Goal: Check status

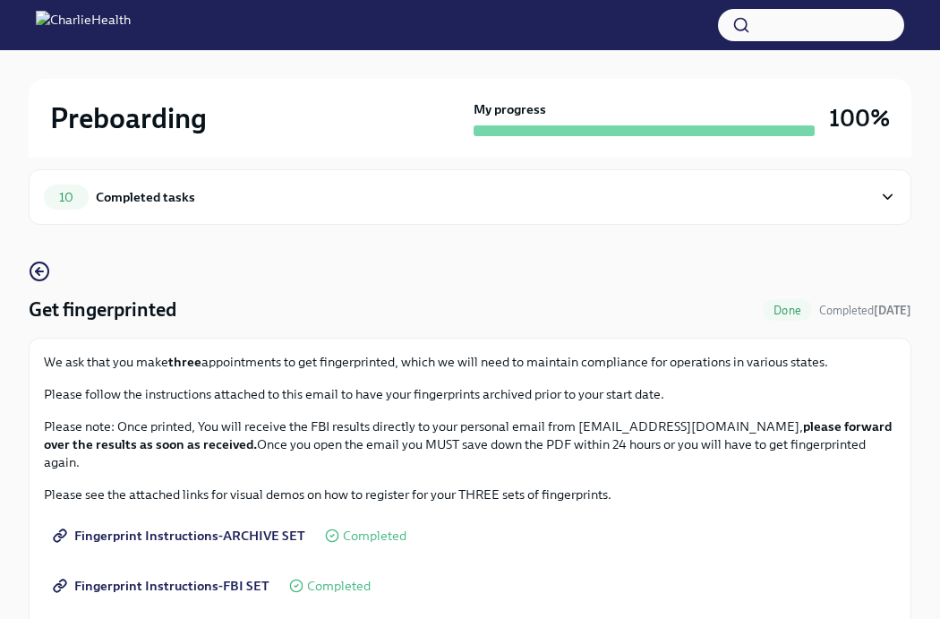
scroll to position [24, 0]
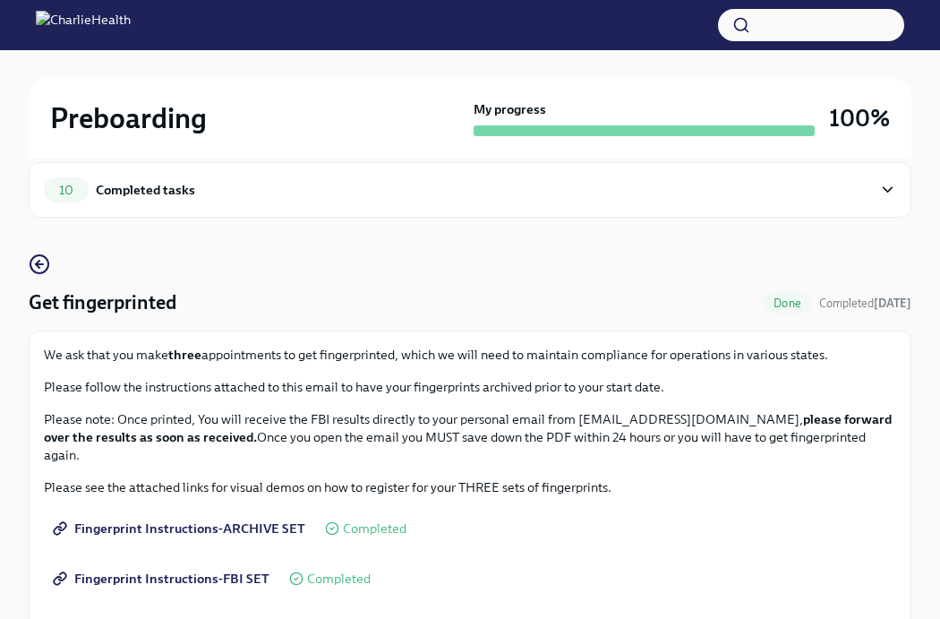
click at [179, 127] on h2 "Preboarding" at bounding box center [128, 118] width 157 height 36
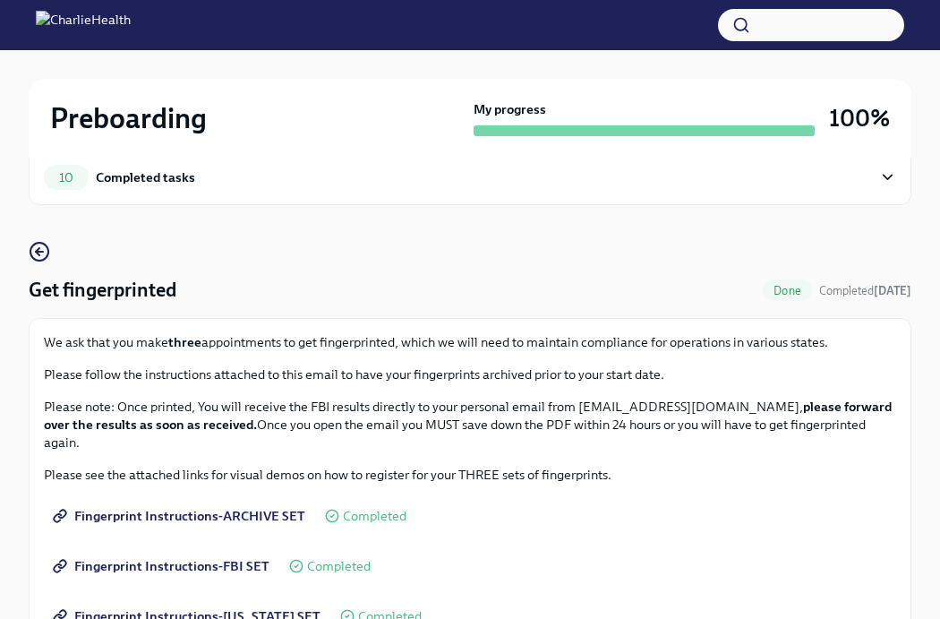
click at [873, 180] on div "10 Completed tasks" at bounding box center [470, 177] width 852 height 25
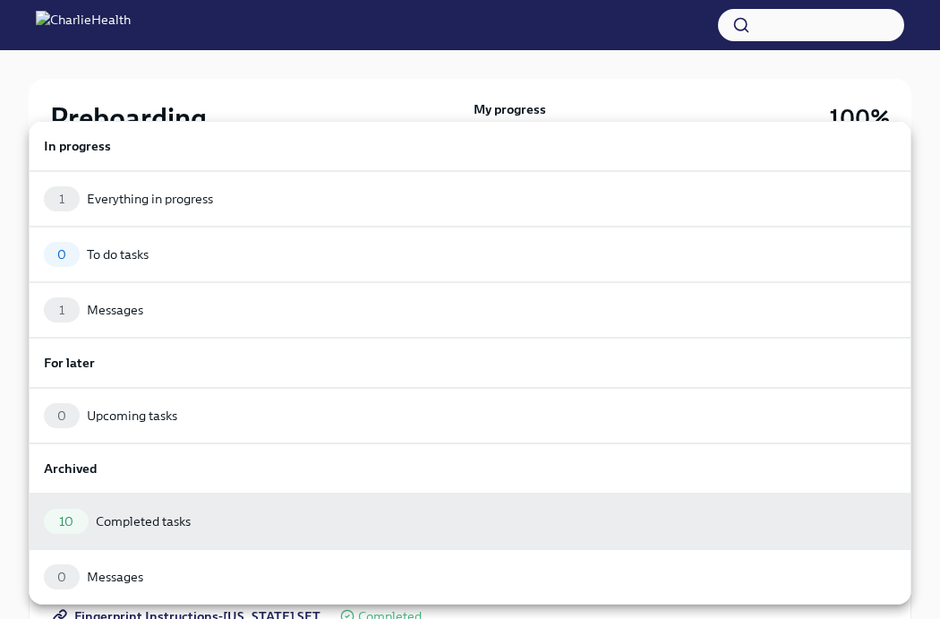
click at [807, 90] on div at bounding box center [470, 309] width 940 height 619
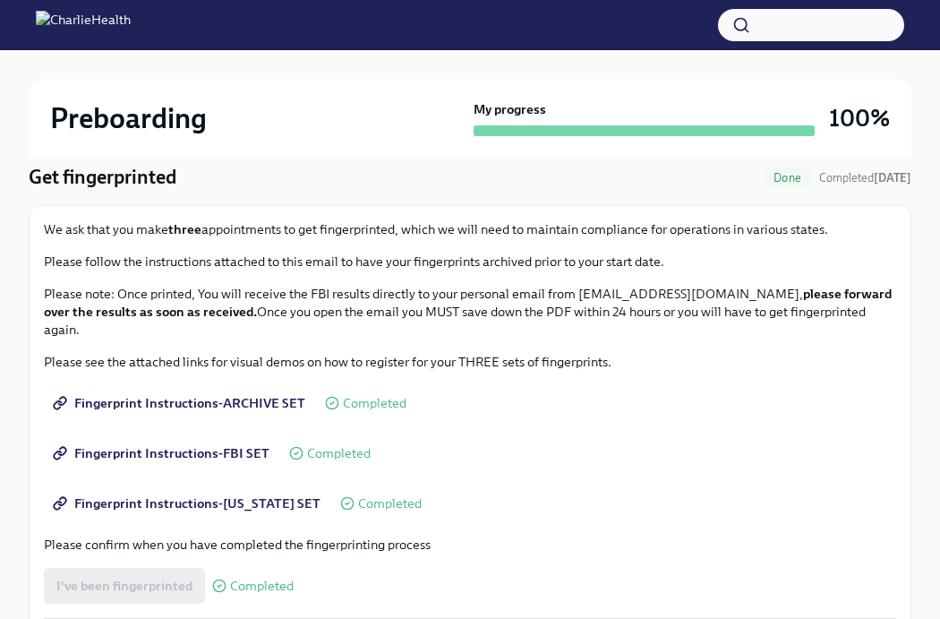
scroll to position [0, 0]
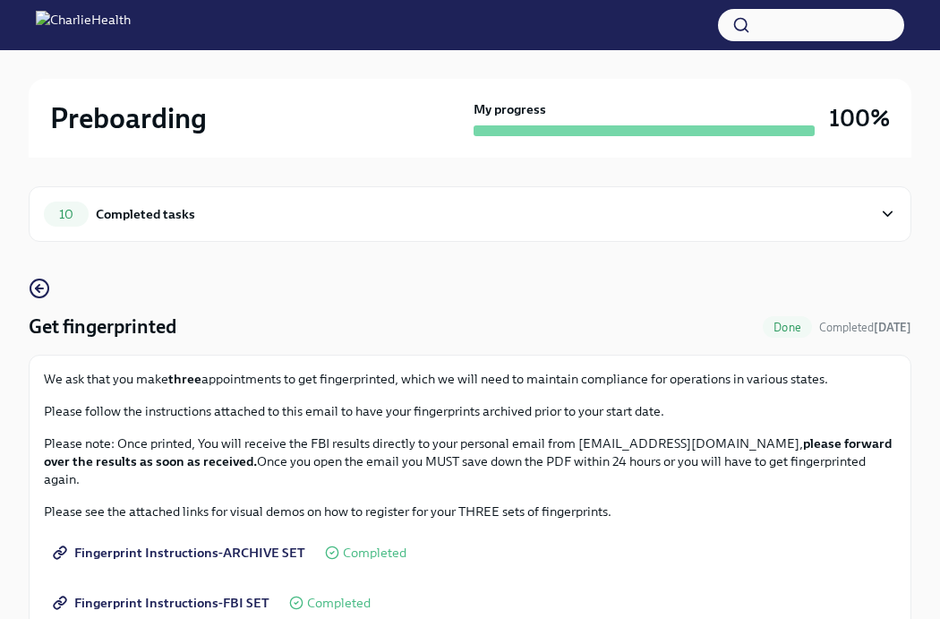
click at [856, 195] on div "10 Completed tasks" at bounding box center [470, 214] width 883 height 56
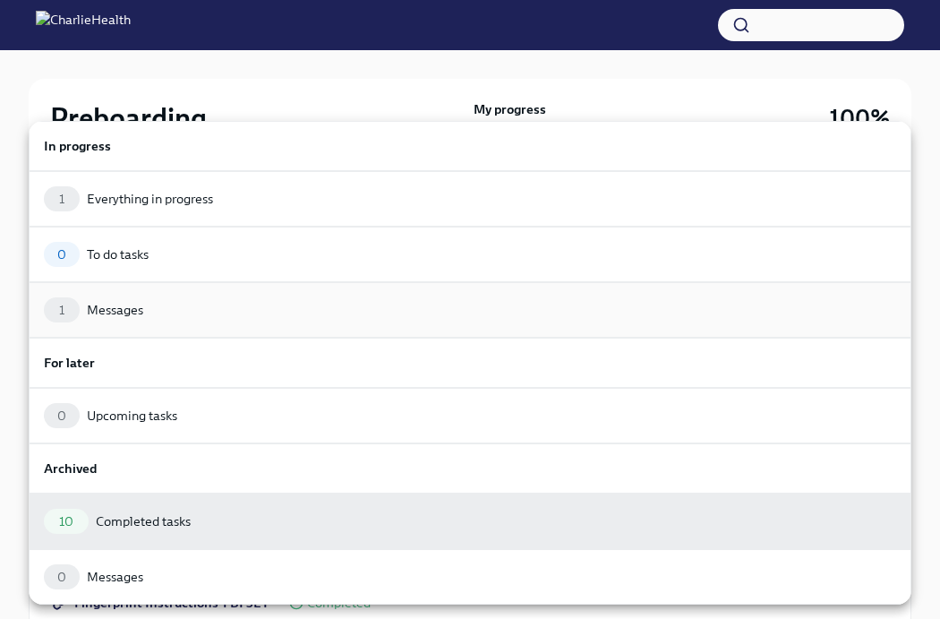
click at [360, 327] on div "1 Messages" at bounding box center [470, 310] width 883 height 56
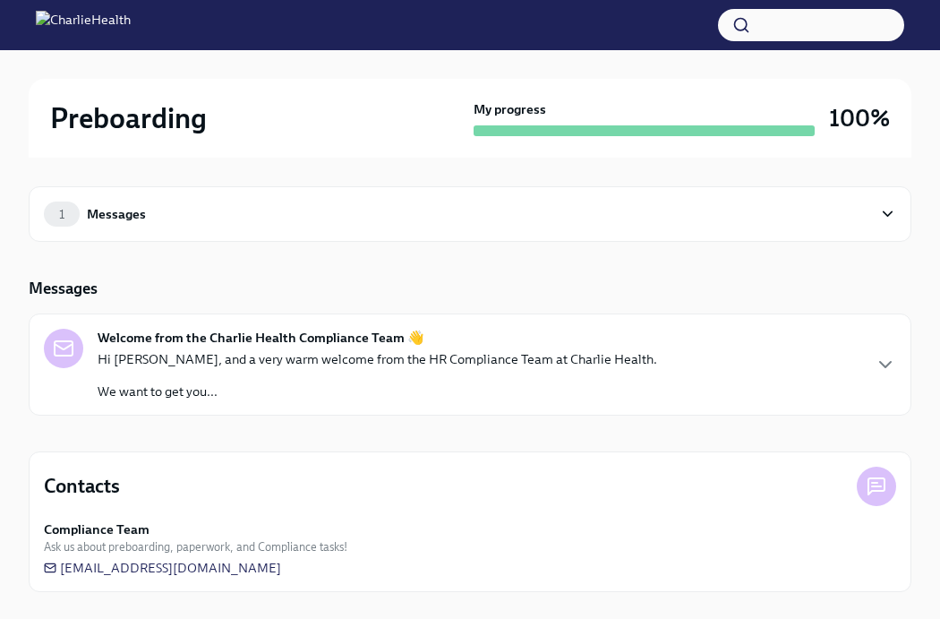
click at [119, 43] on div at bounding box center [470, 25] width 940 height 50
